Goal: Information Seeking & Learning: Find specific fact

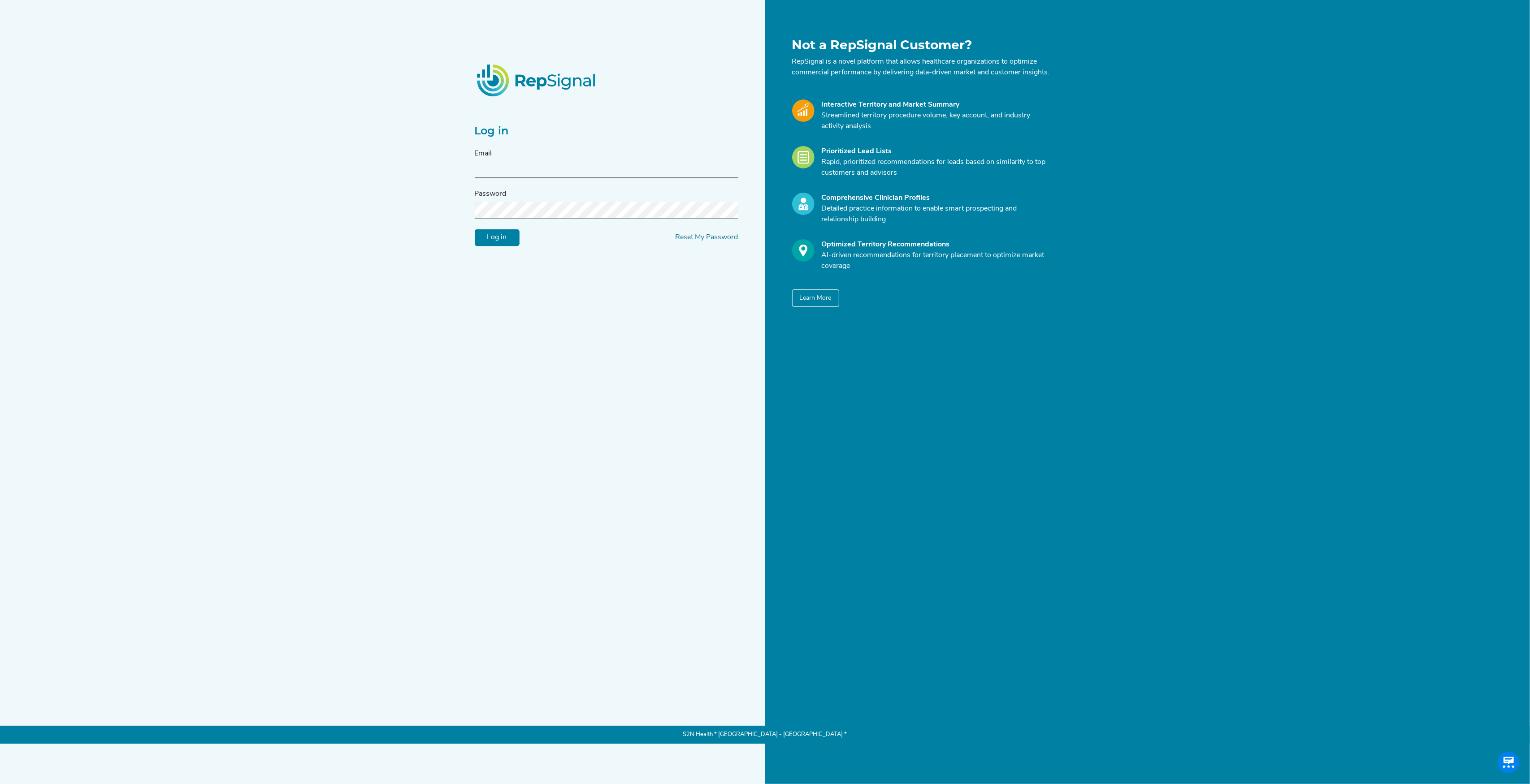
type input "[PERSON_NAME][EMAIL_ADDRESS][DOMAIN_NAME]"
click at [500, 239] on input "Log in" at bounding box center [497, 238] width 45 height 17
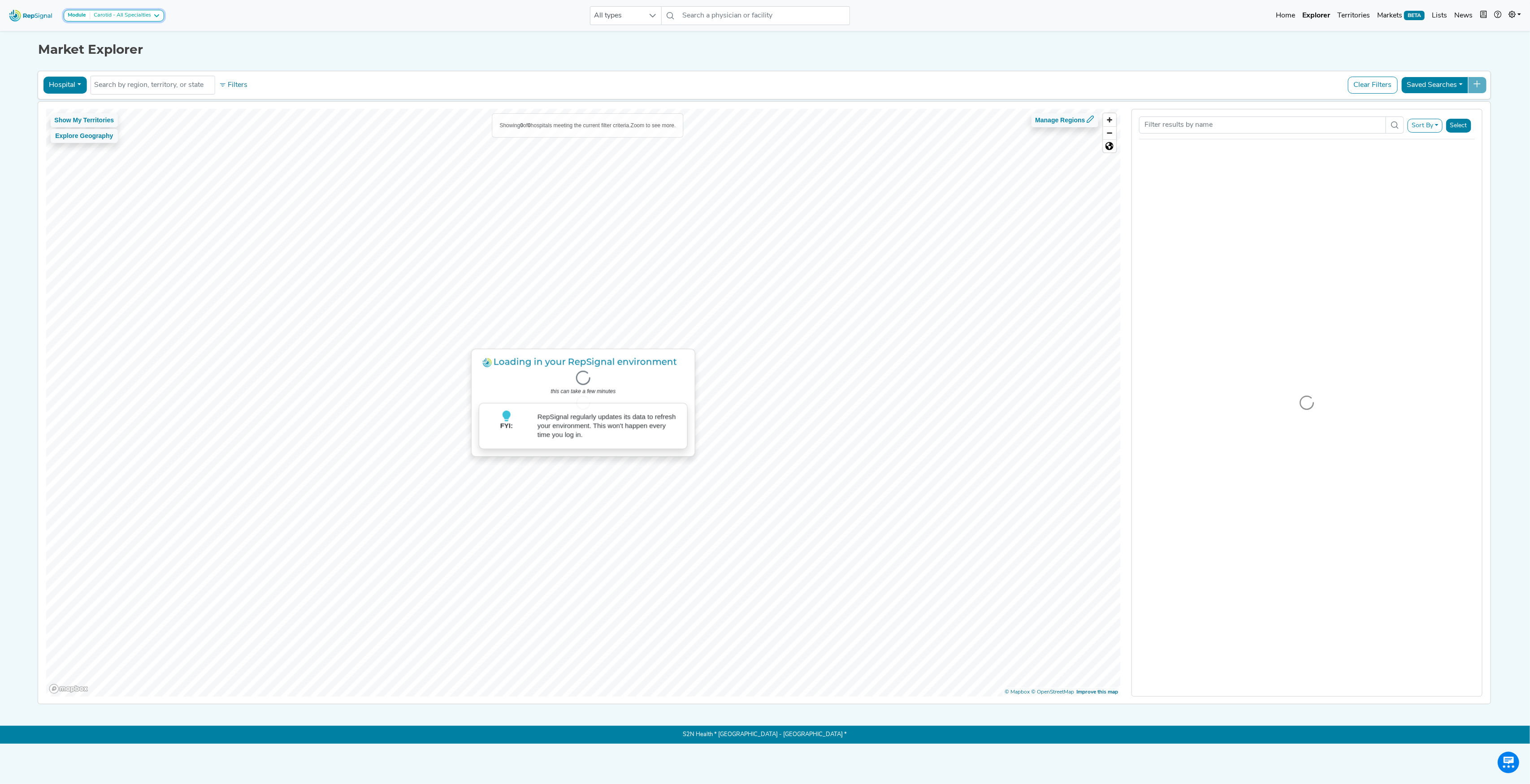
click at [153, 17] on icon at bounding box center [156, 15] width 7 height 7
click at [210, 13] on div "Module Carotid - All Specialties Carotid - All Specialties Carotid - Interventi…" at bounding box center [765, 15] width 1530 height 24
click at [69, 84] on button "Hospital" at bounding box center [65, 85] width 43 height 17
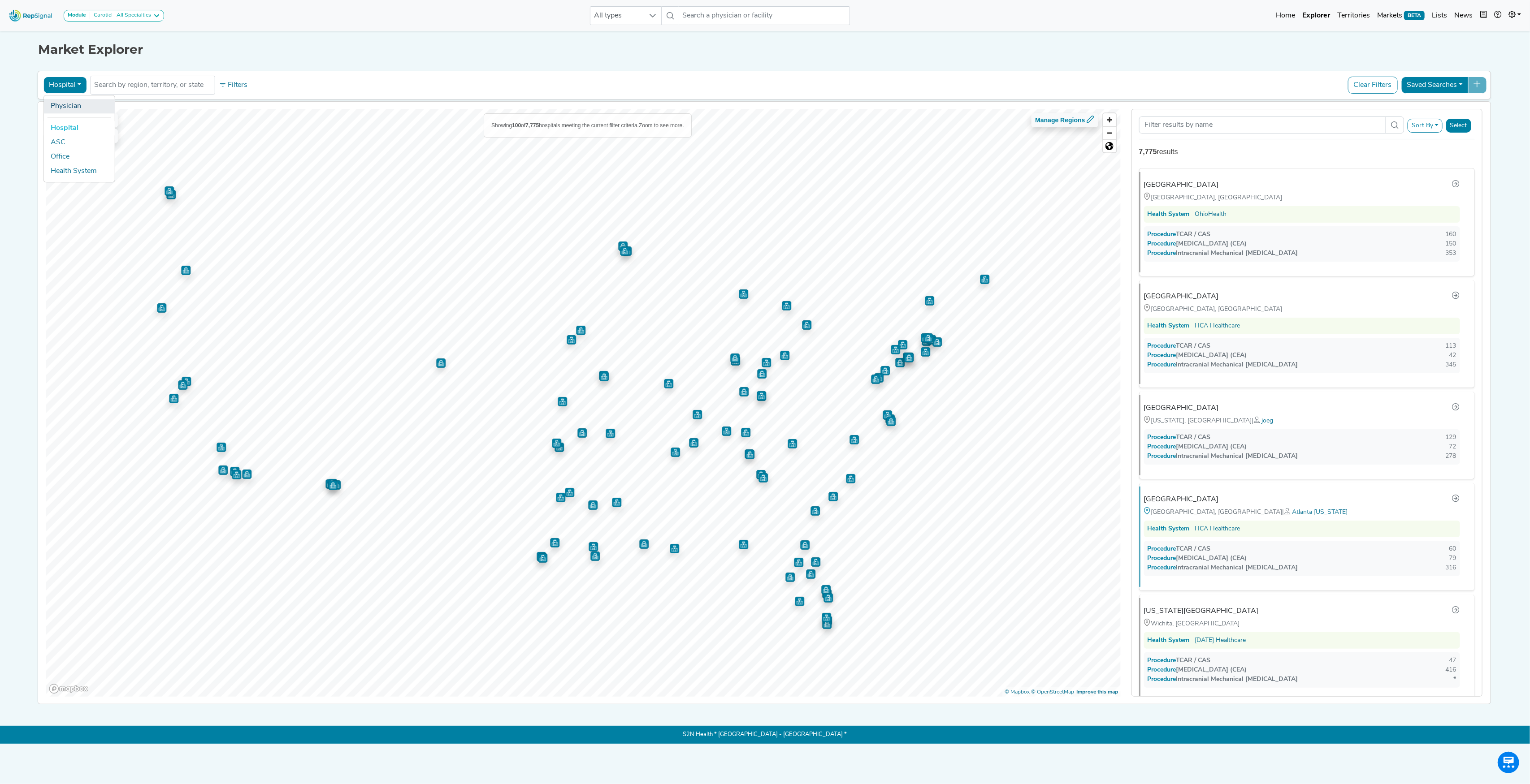
click at [73, 104] on link "Physician" at bounding box center [79, 106] width 71 height 15
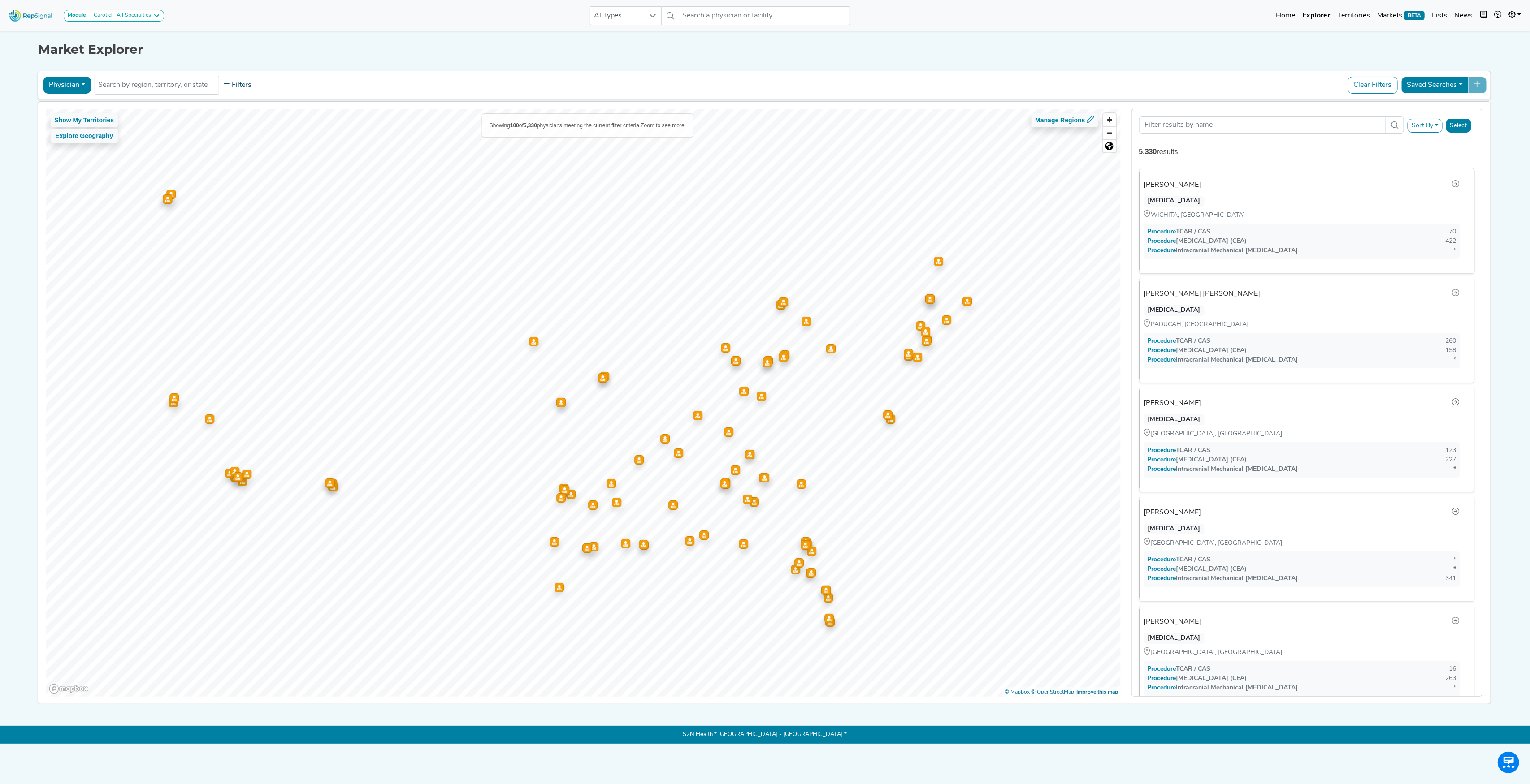
click at [236, 85] on button "Filters" at bounding box center [237, 85] width 33 height 15
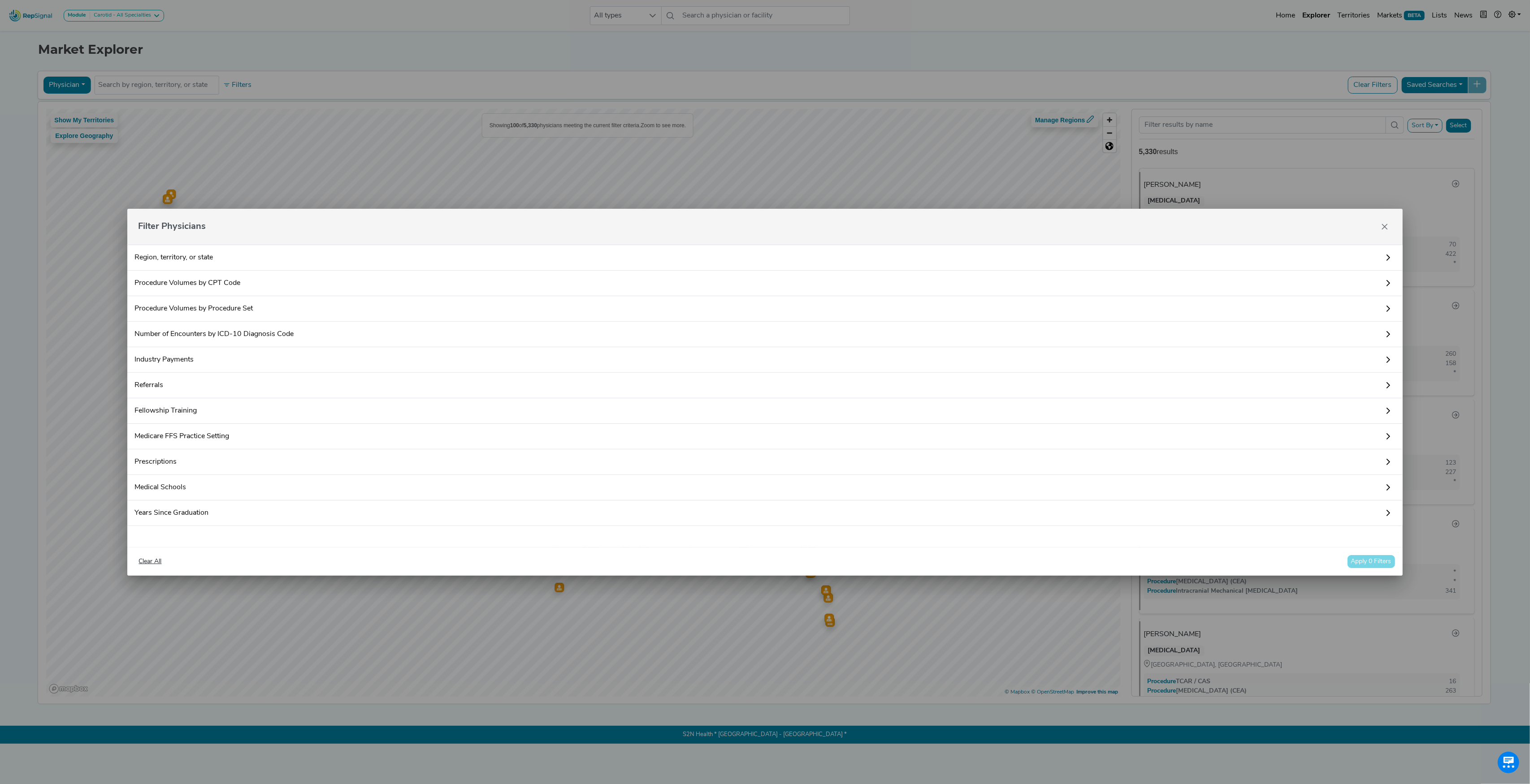
click at [178, 413] on link "Fellowship Training" at bounding box center [764, 410] width 1275 height 25
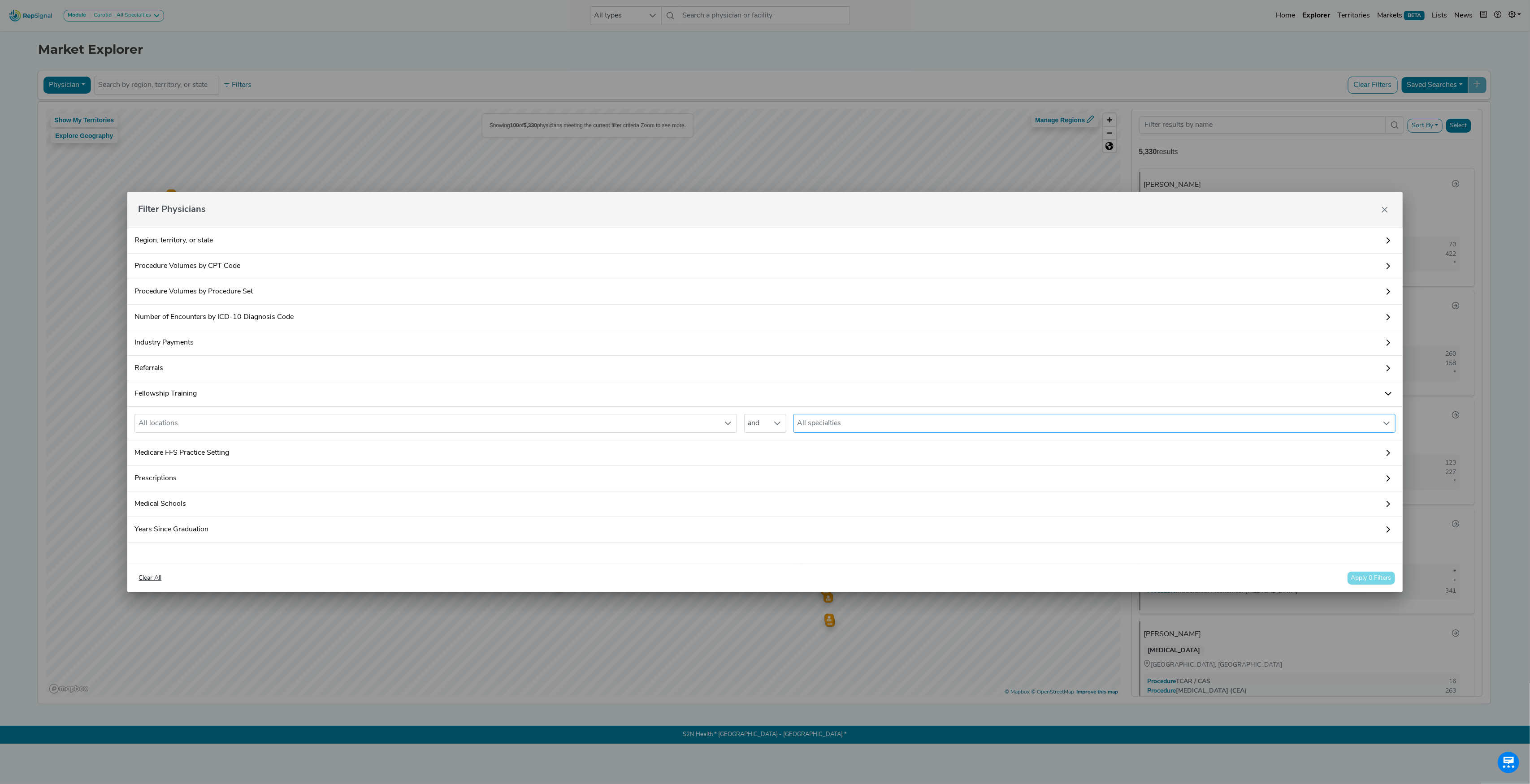
click at [860, 425] on div "All specialties" at bounding box center [1086, 423] width 584 height 18
click at [804, 490] on div "thoracic surgery" at bounding box center [805, 487] width 9 height 9
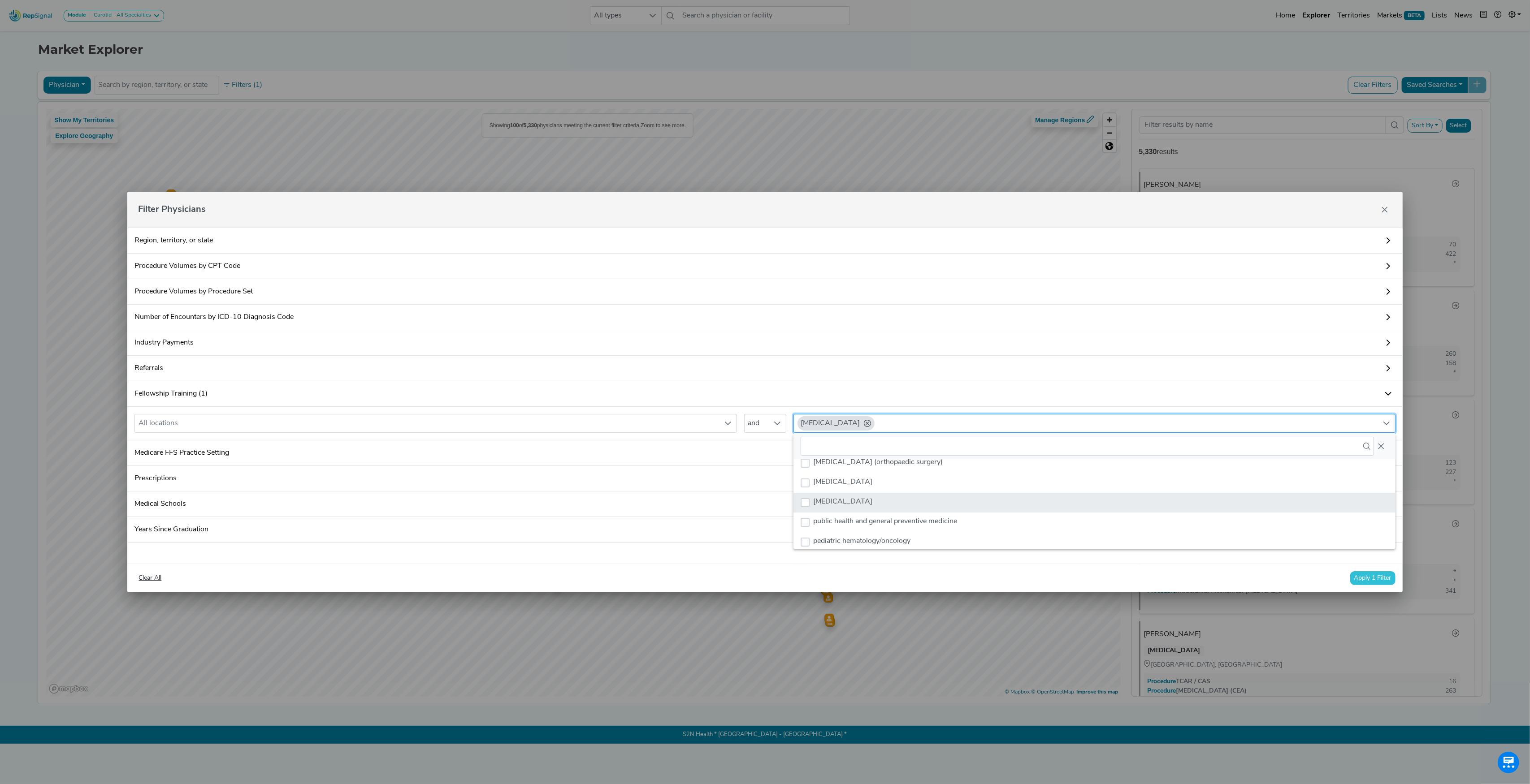
scroll to position [777, 0]
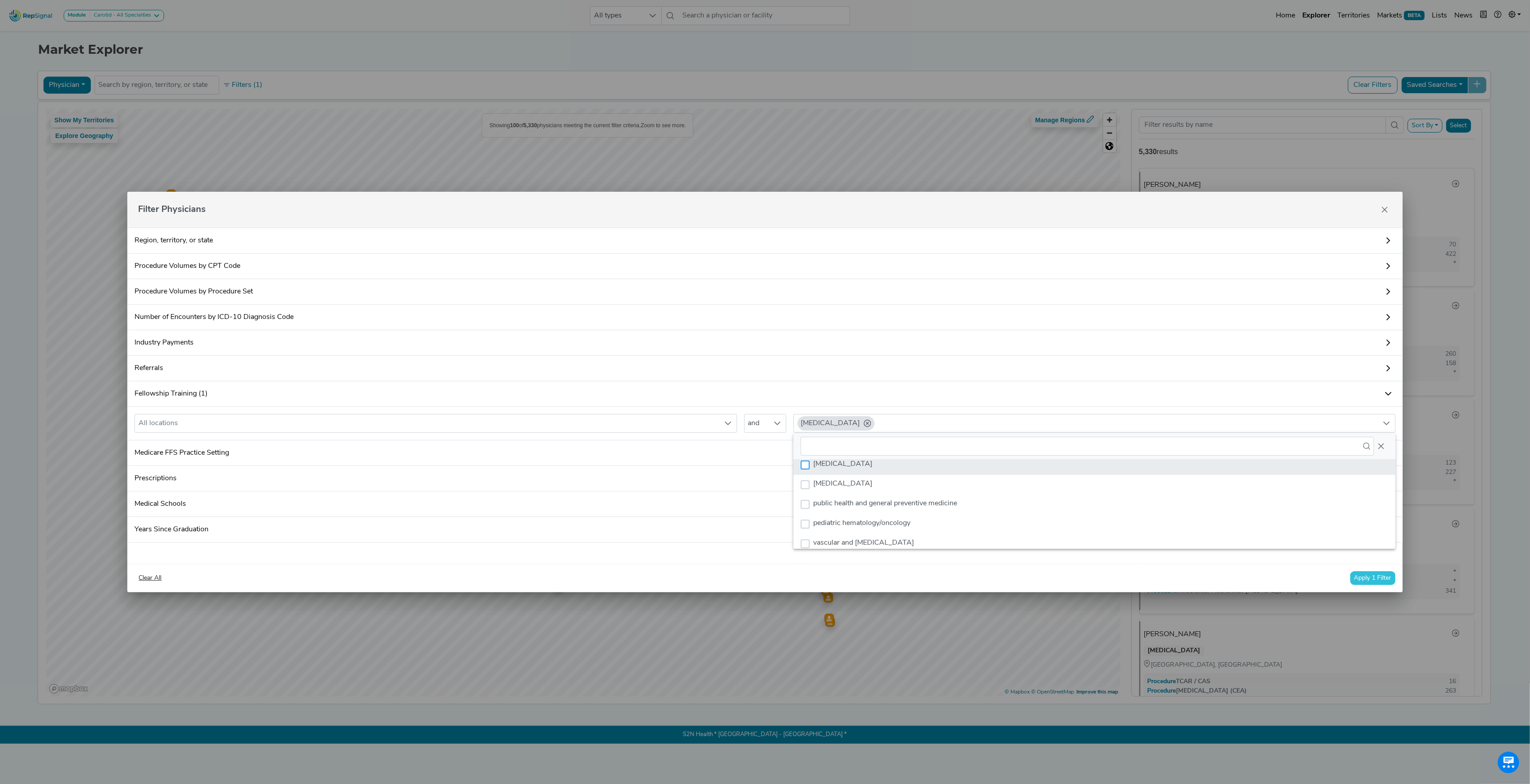
click at [805, 464] on div "vascular surgery" at bounding box center [805, 465] width 9 height 9
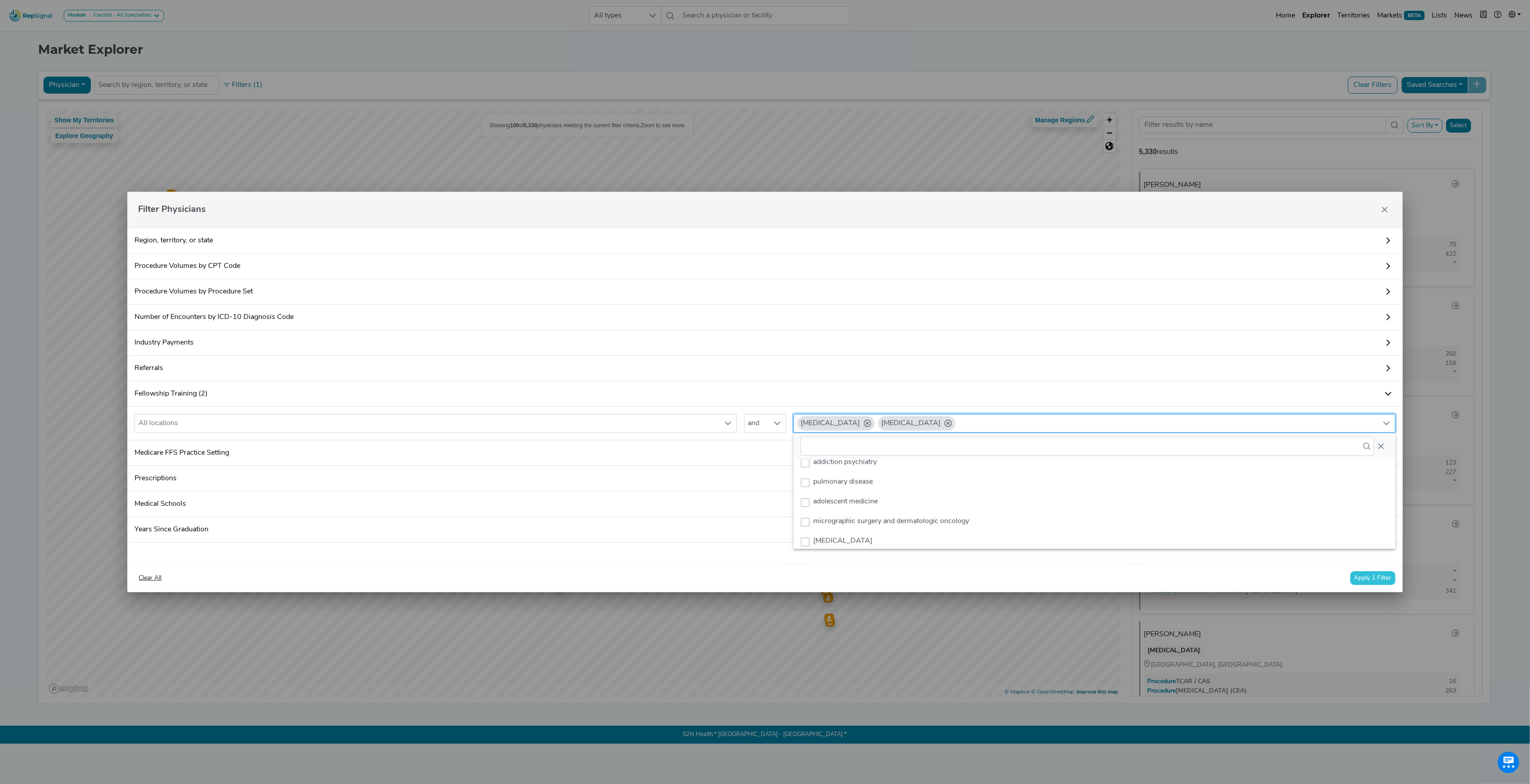
scroll to position [1848, 0]
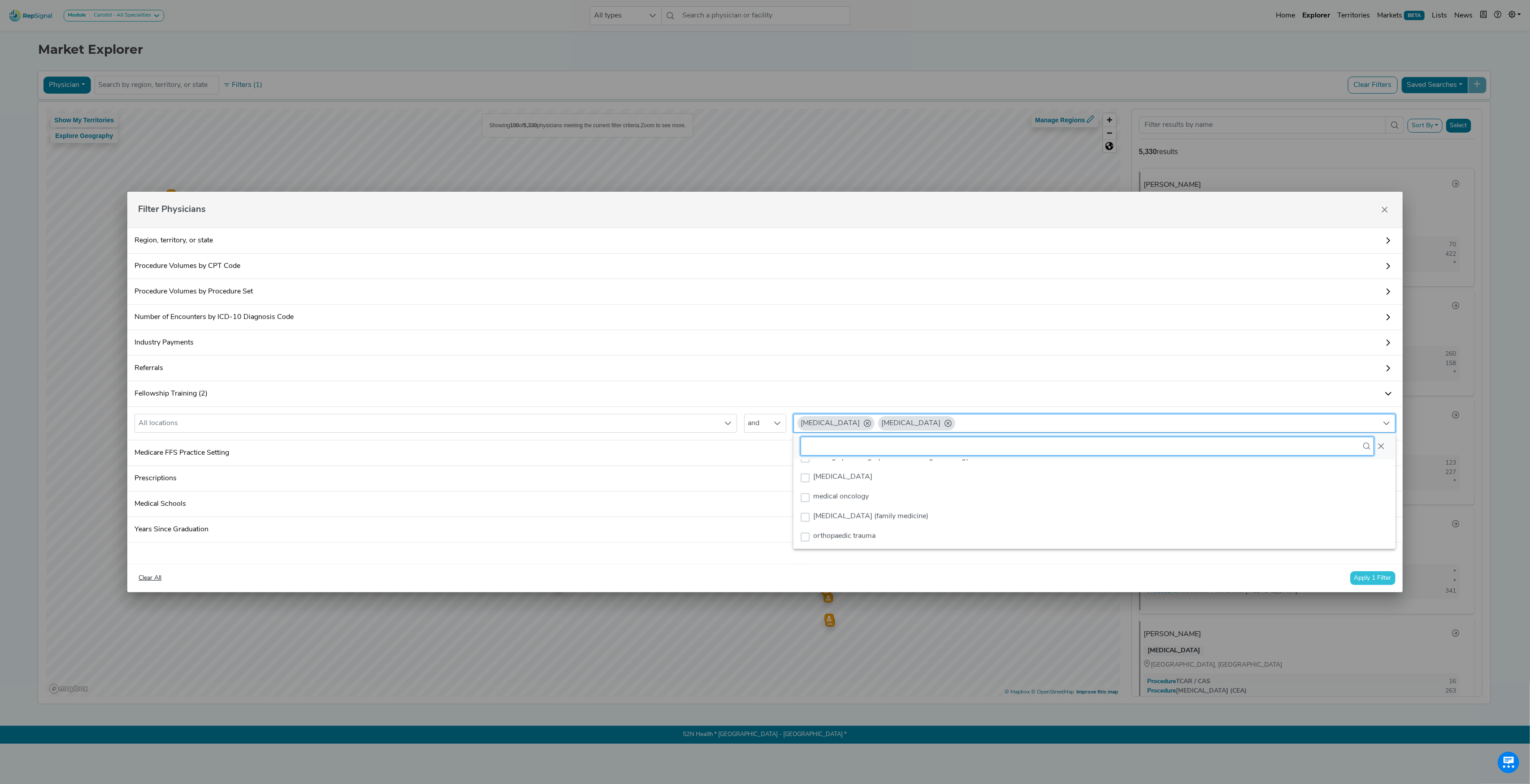
click at [883, 447] on input "text" at bounding box center [1087, 446] width 573 height 18
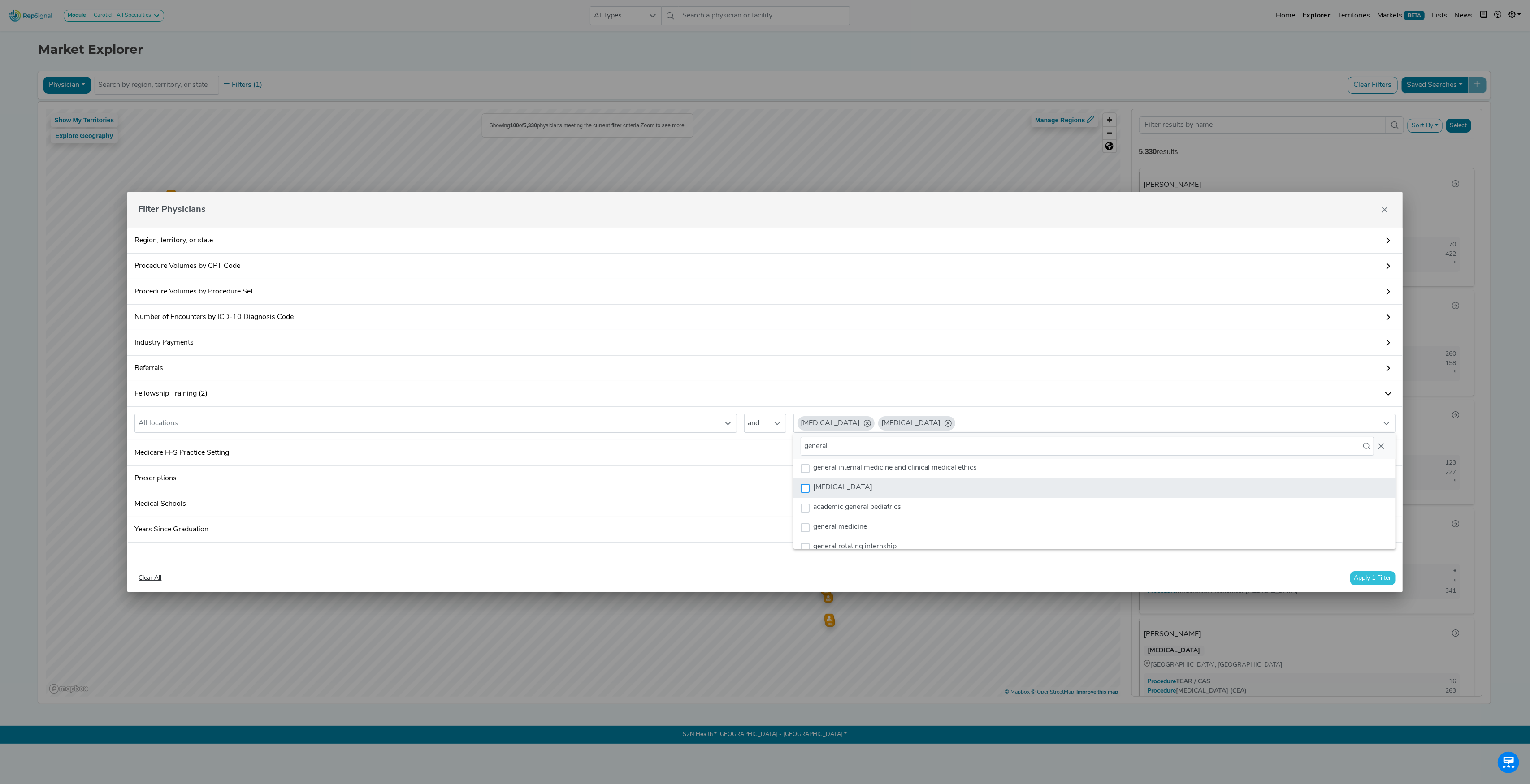
click at [803, 488] on div "general surgery" at bounding box center [805, 489] width 9 height 9
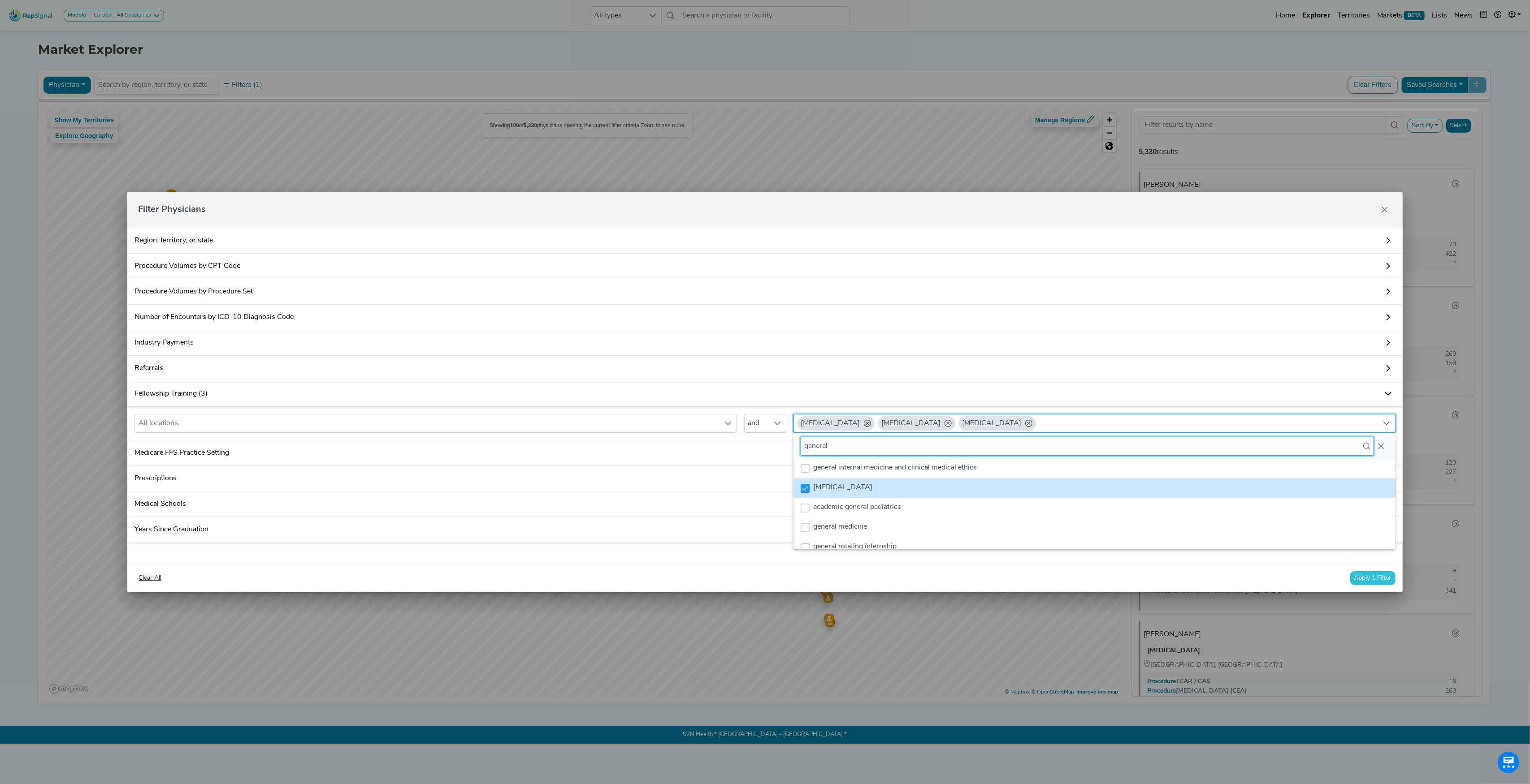
click at [817, 447] on input "general" at bounding box center [1087, 446] width 573 height 18
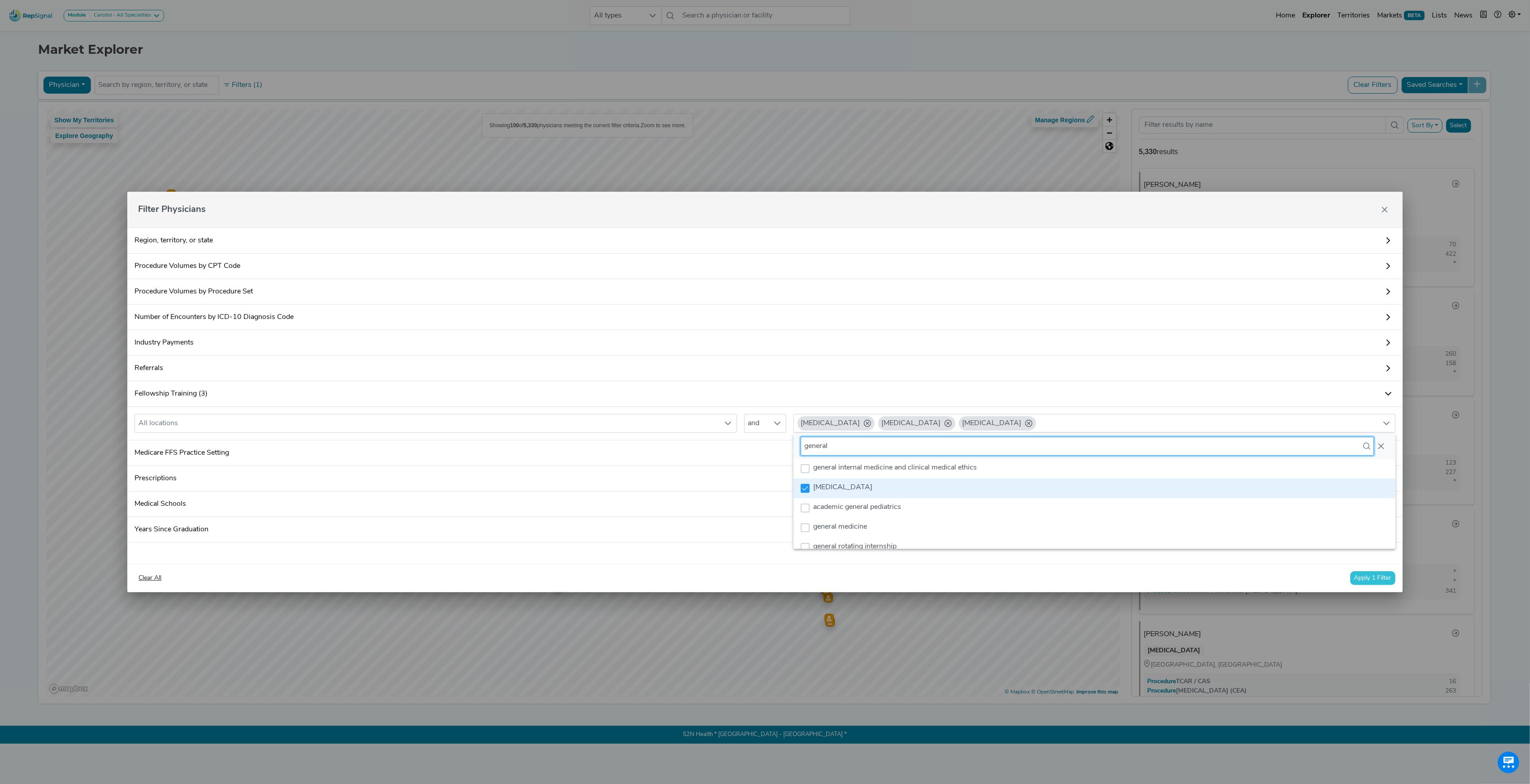
click at [817, 447] on input "general" at bounding box center [1087, 446] width 573 height 18
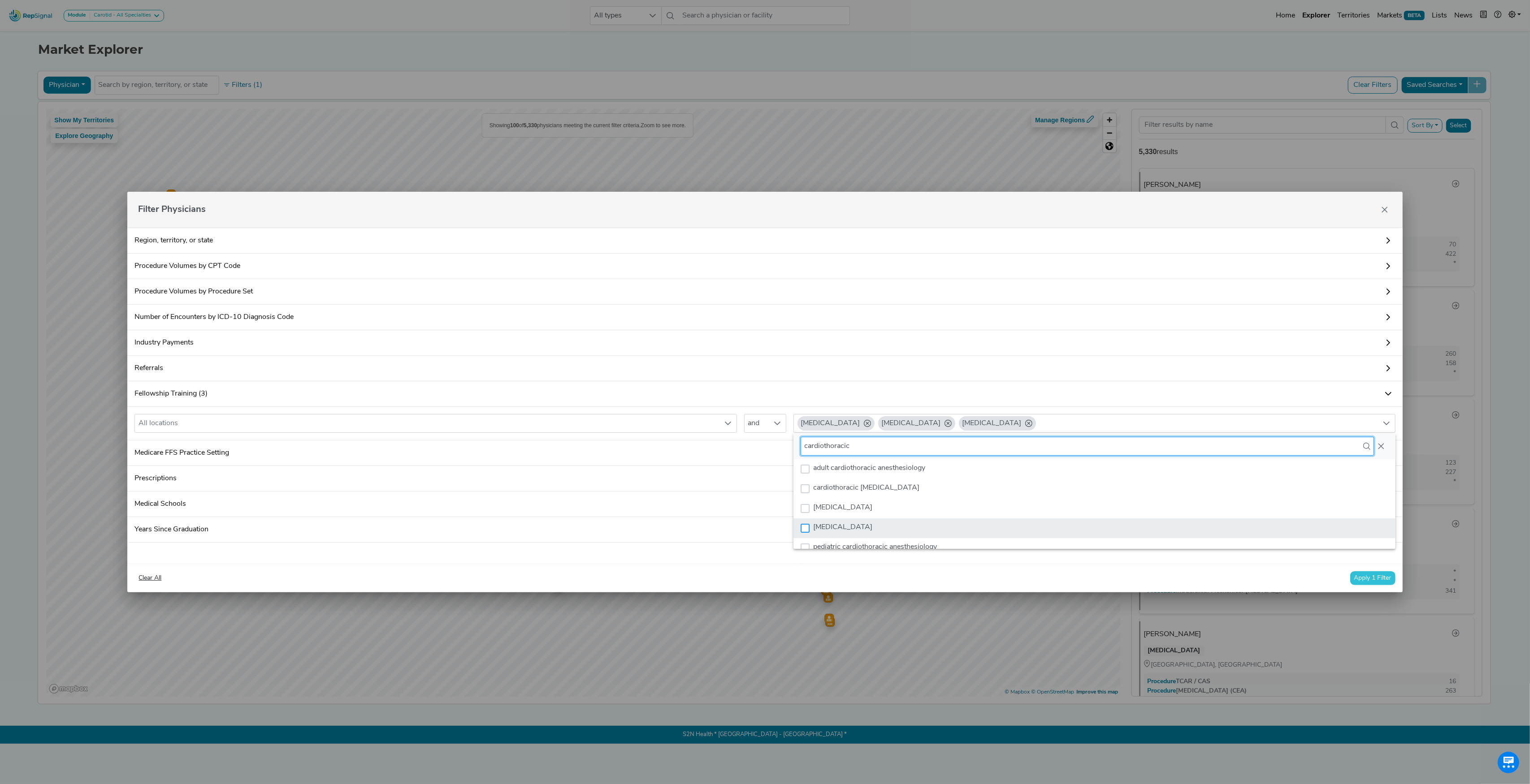
type input "cardiothoracic"
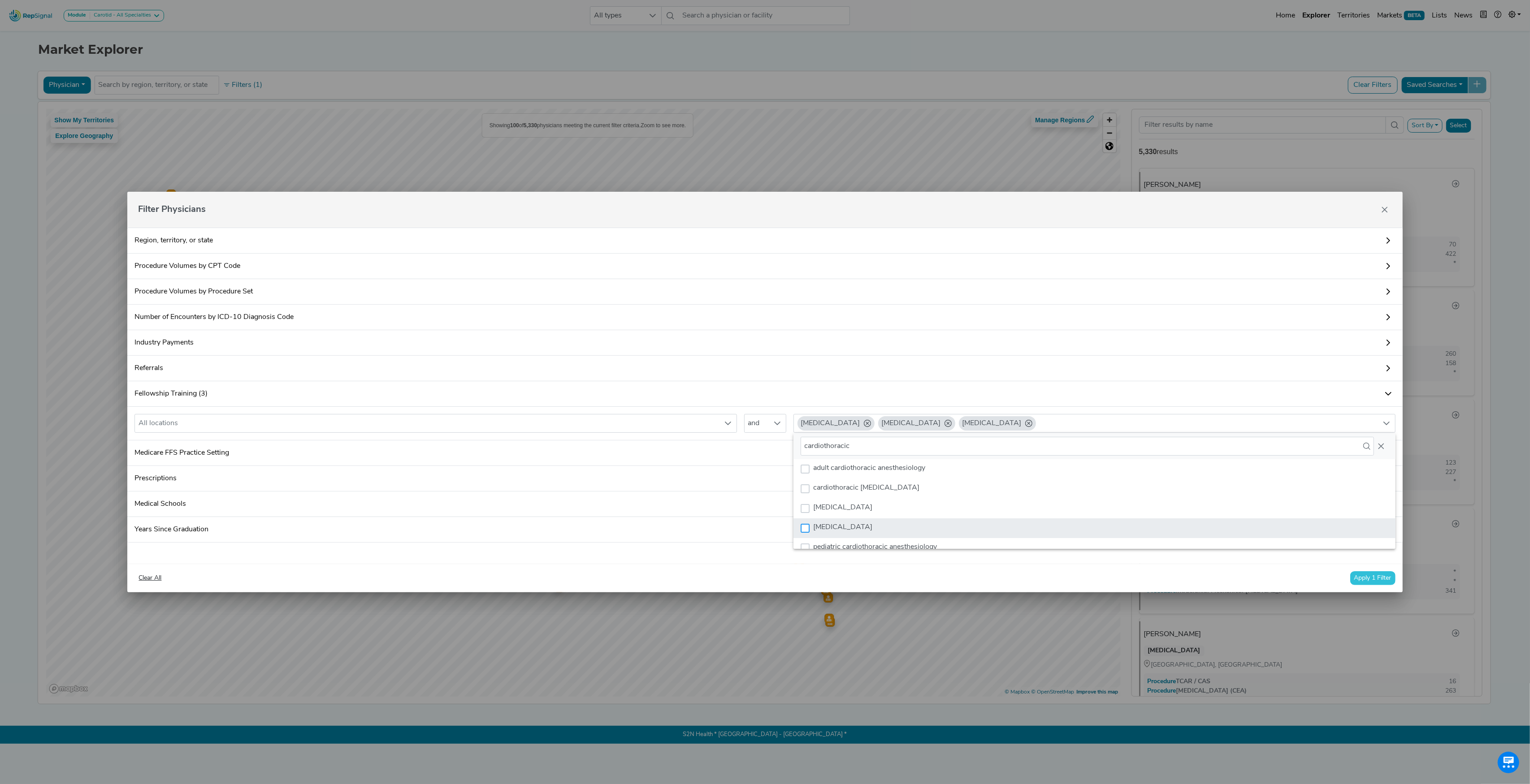
click at [804, 531] on div "cardiothoracic surgery" at bounding box center [805, 528] width 9 height 9
click at [1380, 580] on button "Apply 1 Filter" at bounding box center [1373, 578] width 45 height 14
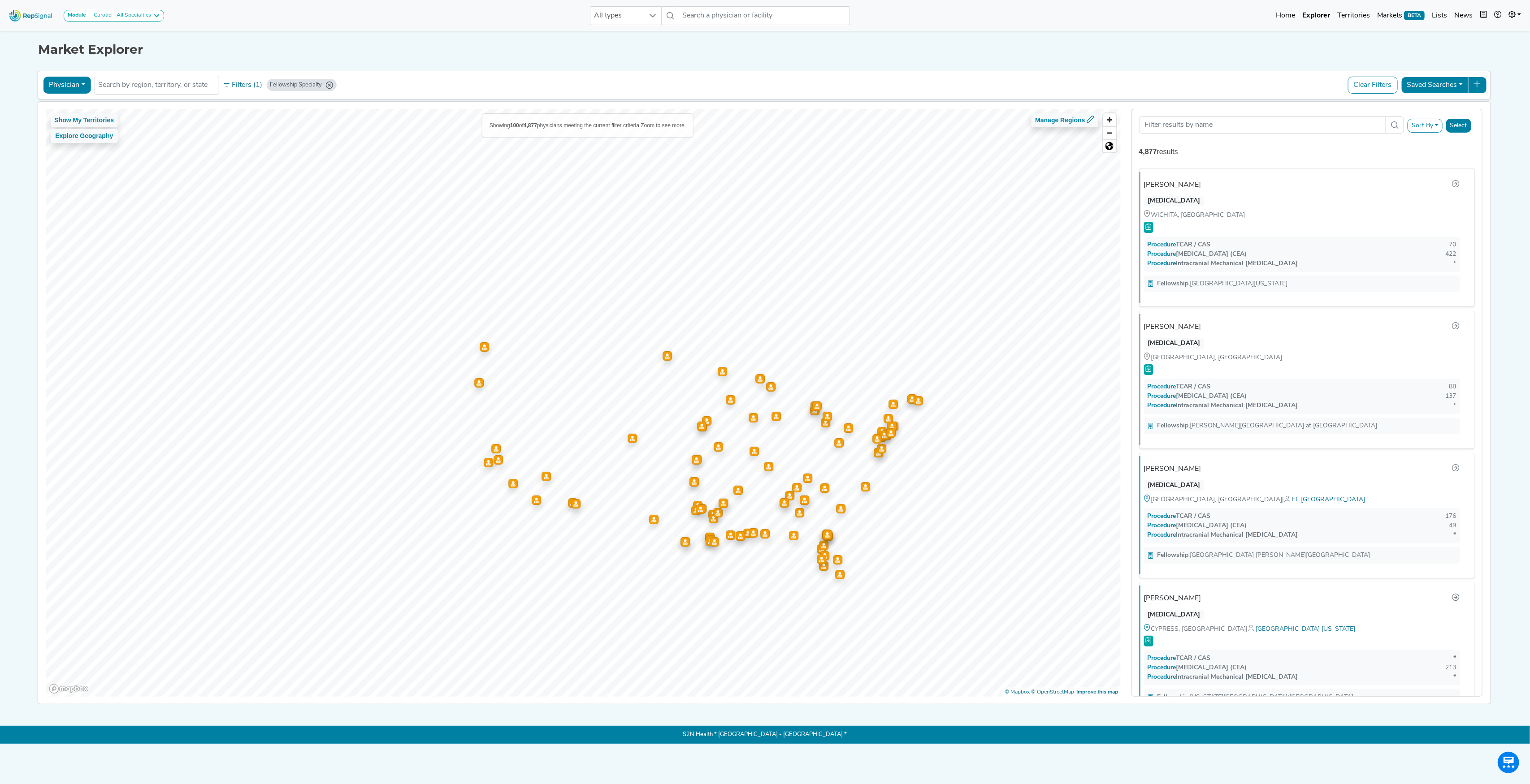
click at [1424, 127] on button "Sort By" at bounding box center [1424, 126] width 35 height 14
click at [1290, 176] on link "TCAR / CAS" at bounding box center [1366, 175] width 153 height 15
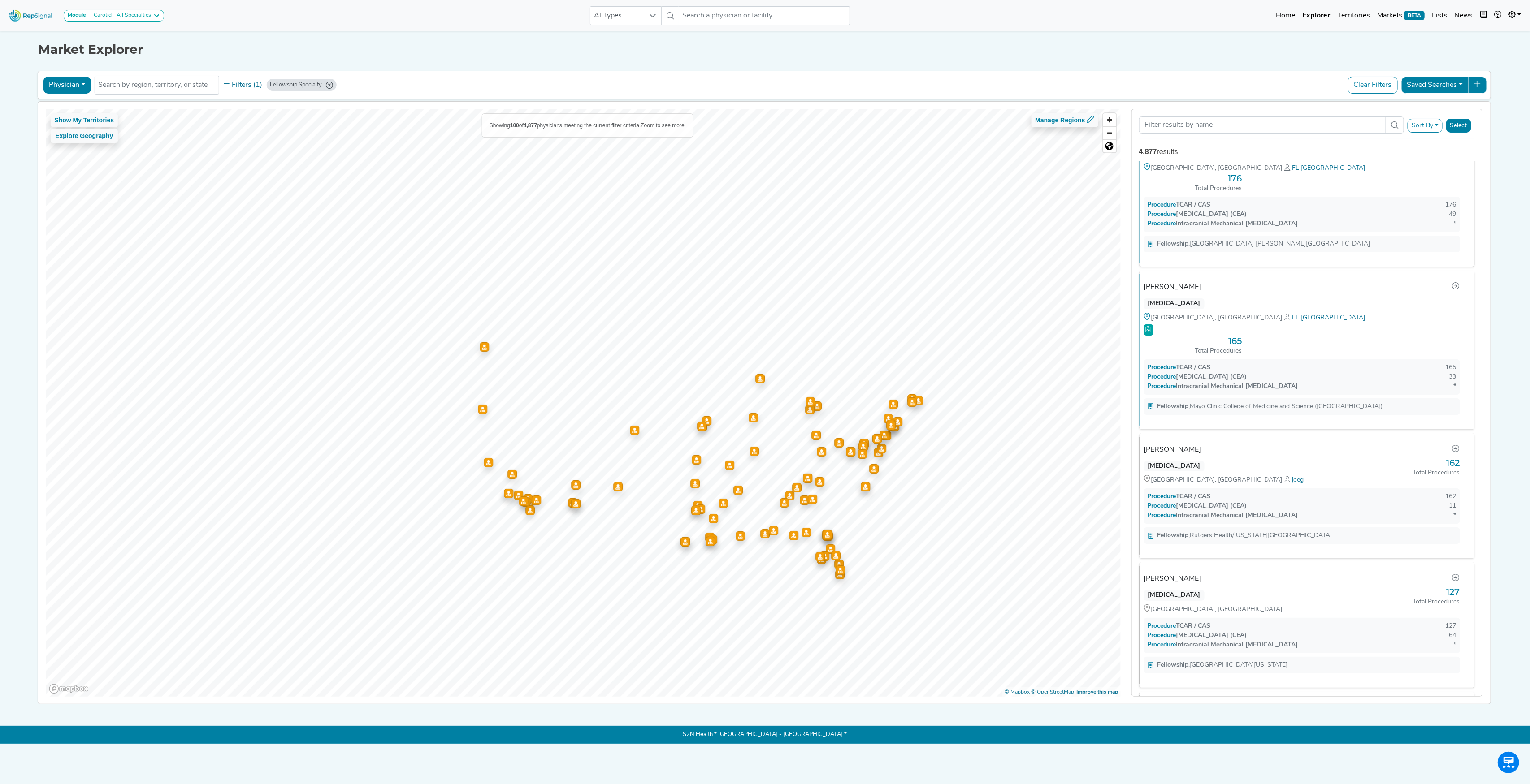
scroll to position [0, 0]
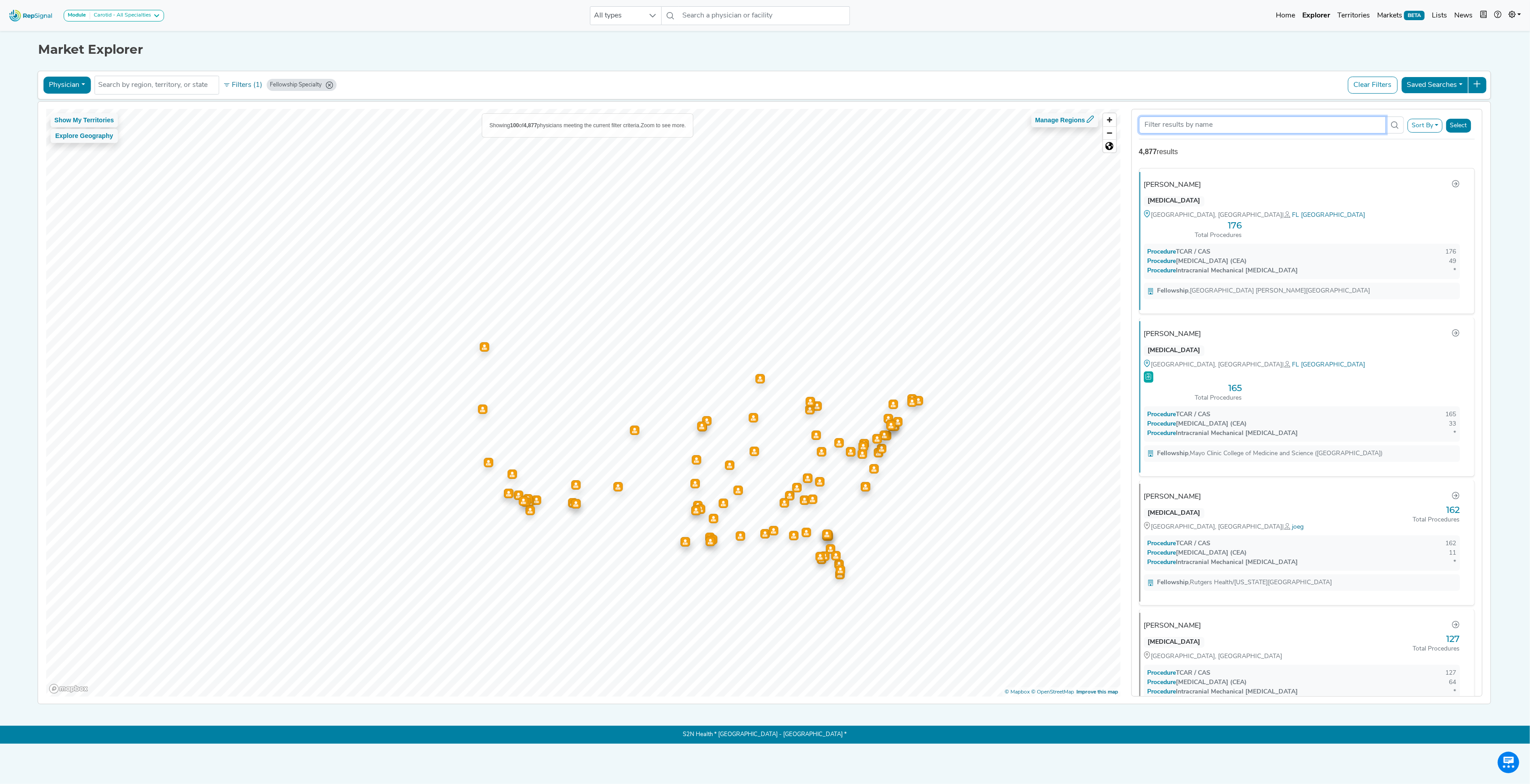
click at [1188, 129] on input "Search Term" at bounding box center [1263, 125] width 247 height 17
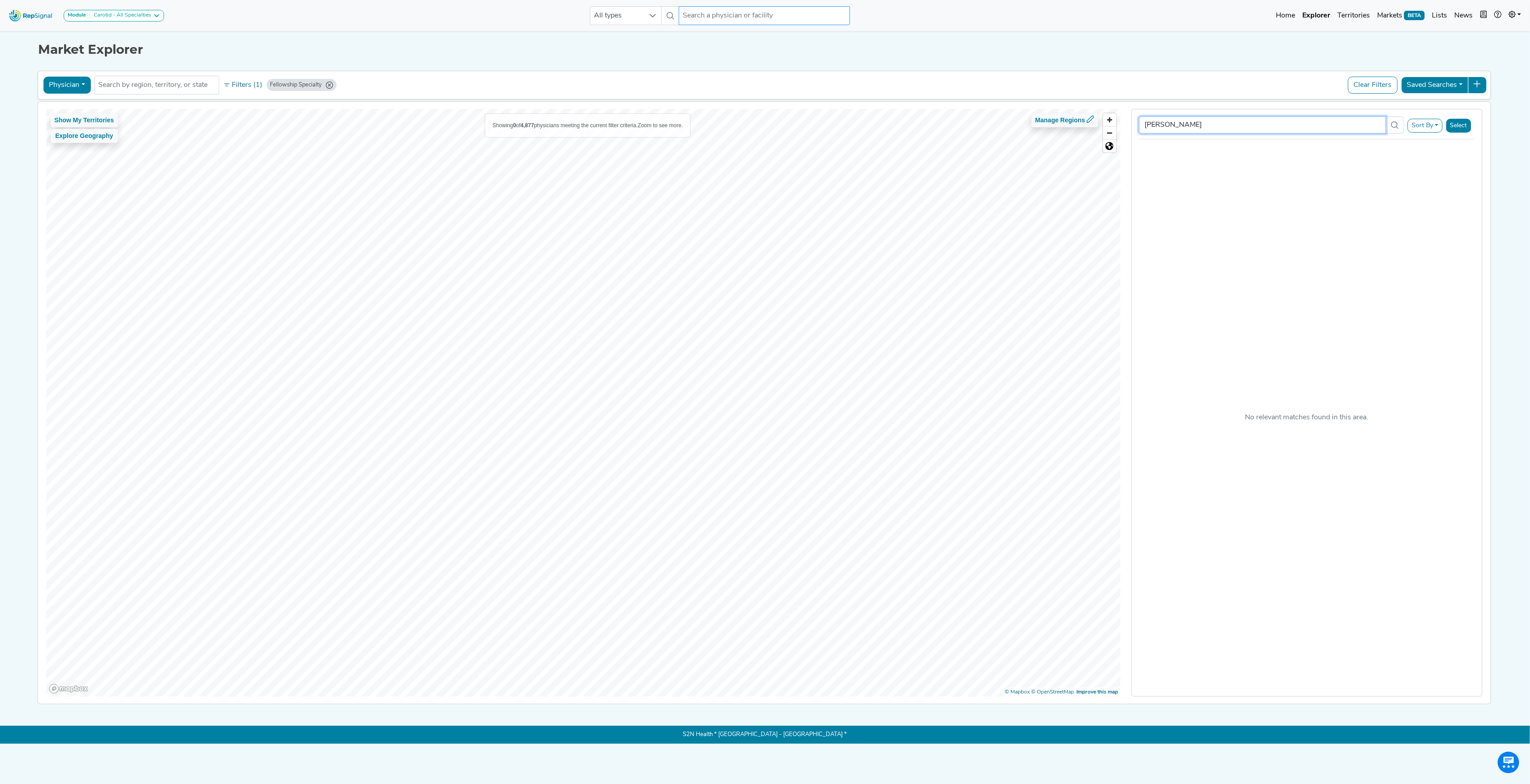
type input "[PERSON_NAME]"
click at [747, 22] on input "text" at bounding box center [764, 15] width 171 height 18
click at [700, 12] on input "[PERSON_NAME] [PERSON_NAME]" at bounding box center [764, 15] width 171 height 18
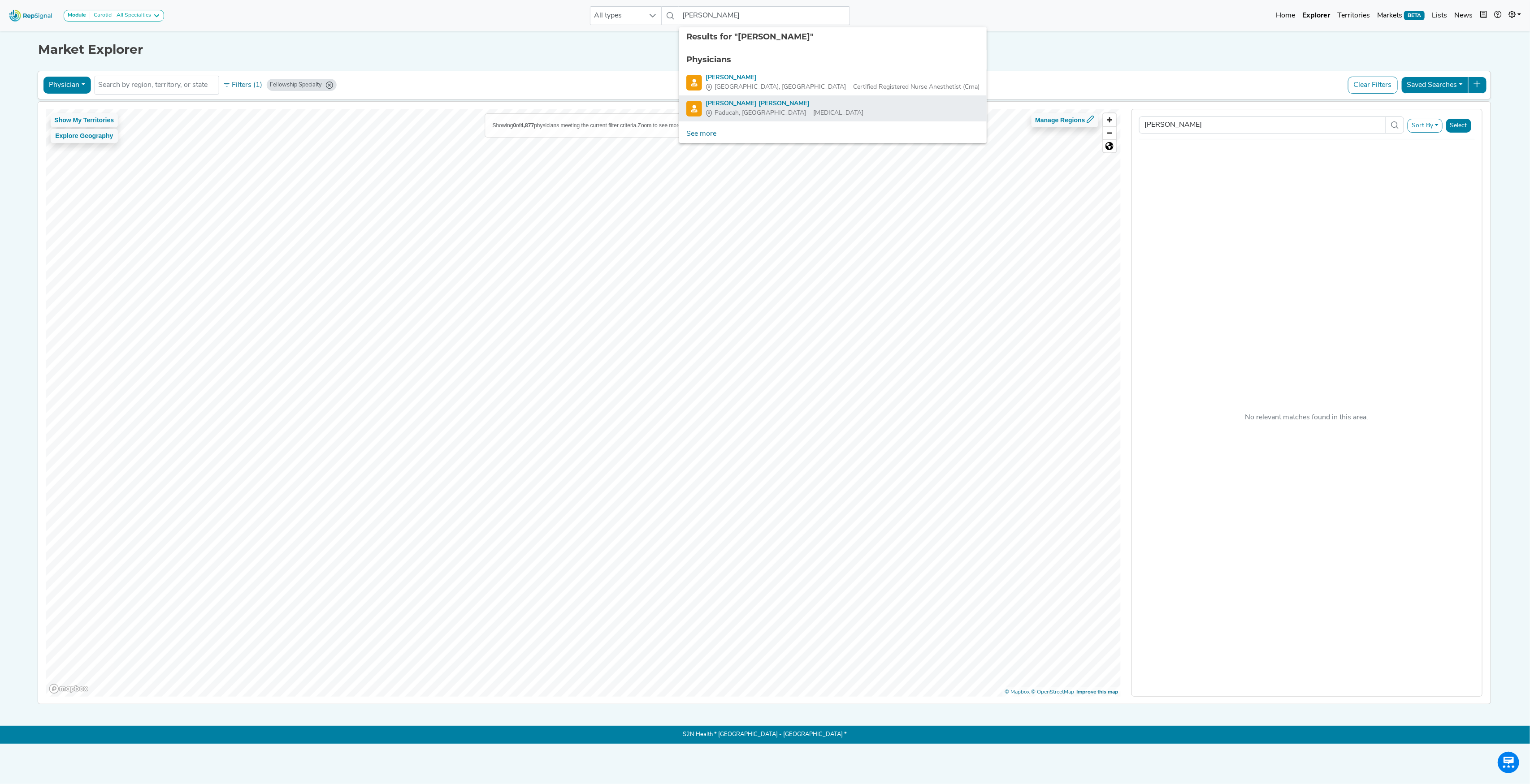
click at [732, 102] on div "[PERSON_NAME] [PERSON_NAME]" at bounding box center [784, 104] width 158 height 9
type input "[PERSON_NAME] [PERSON_NAME]"
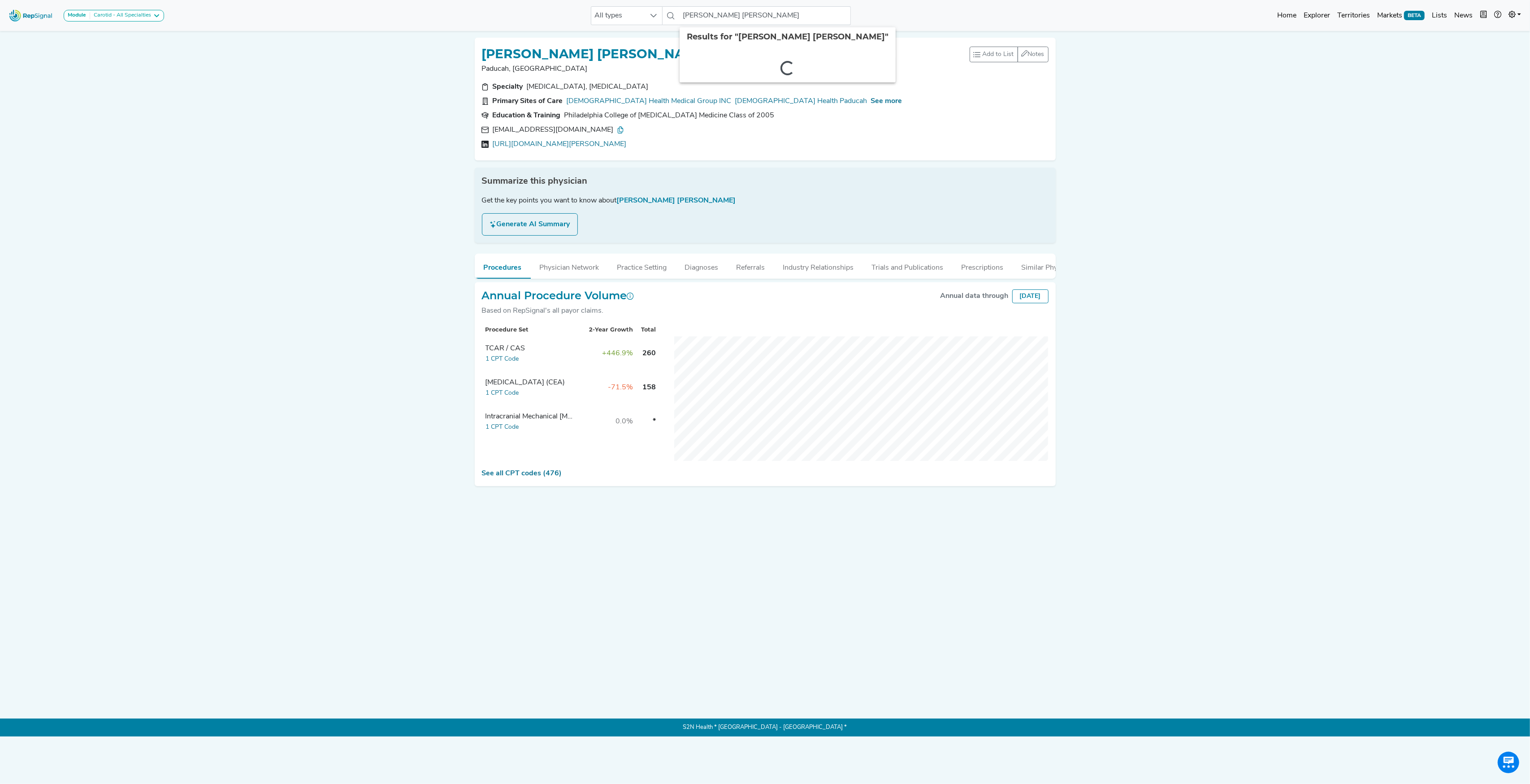
click at [304, 276] on div "Module Carotid - All Specialties Carotid - All Specialties Carotid - Interventi…" at bounding box center [765, 368] width 1530 height 737
